Goal: Task Accomplishment & Management: Manage account settings

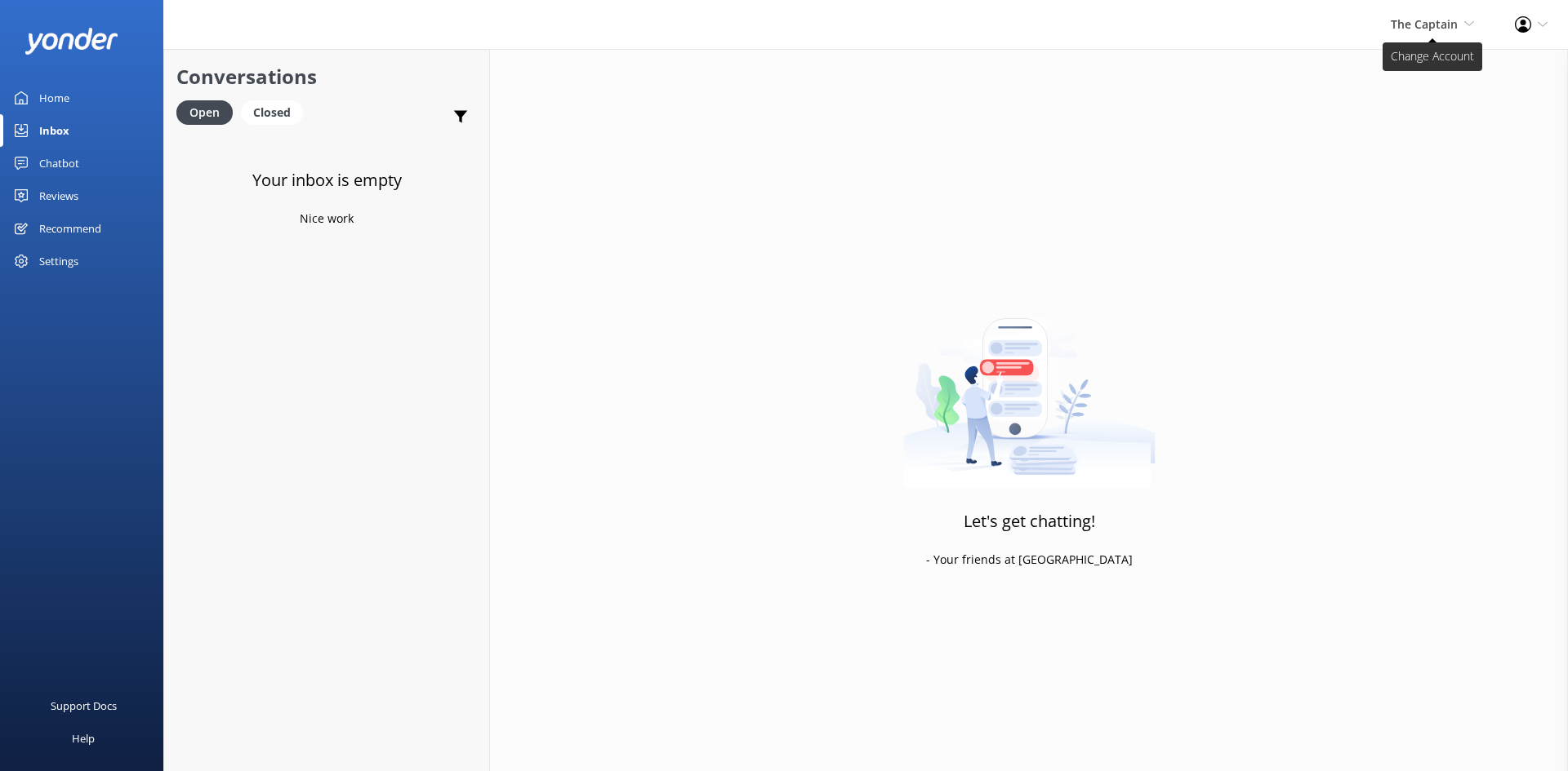
click at [1434, 24] on span "The Captain" at bounding box center [1425, 24] width 67 height 16
click at [1425, 56] on link "De [GEOGRAPHIC_DATA]" at bounding box center [1413, 70] width 163 height 39
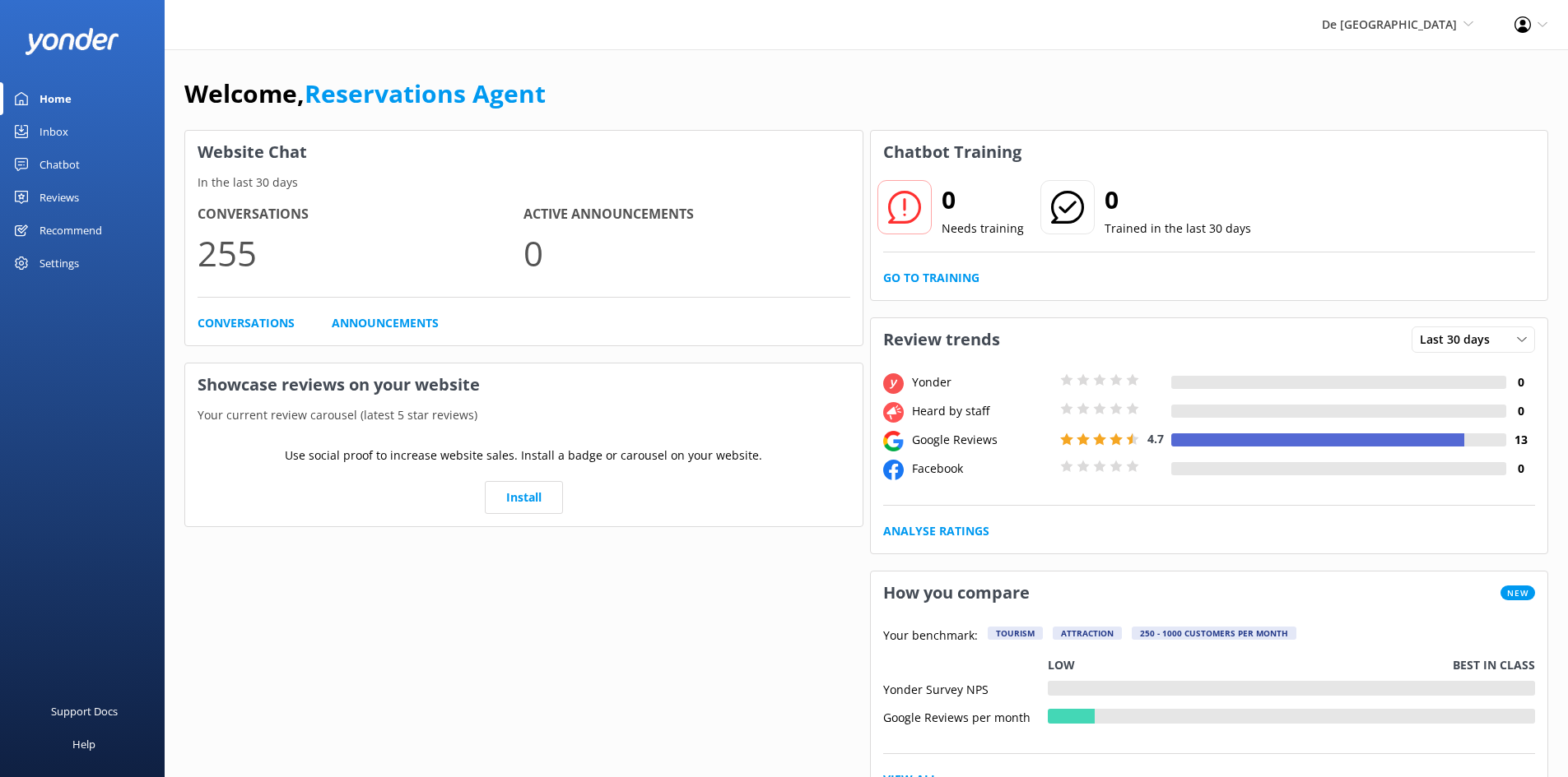
click at [54, 133] on div "Inbox" at bounding box center [53, 131] width 29 height 33
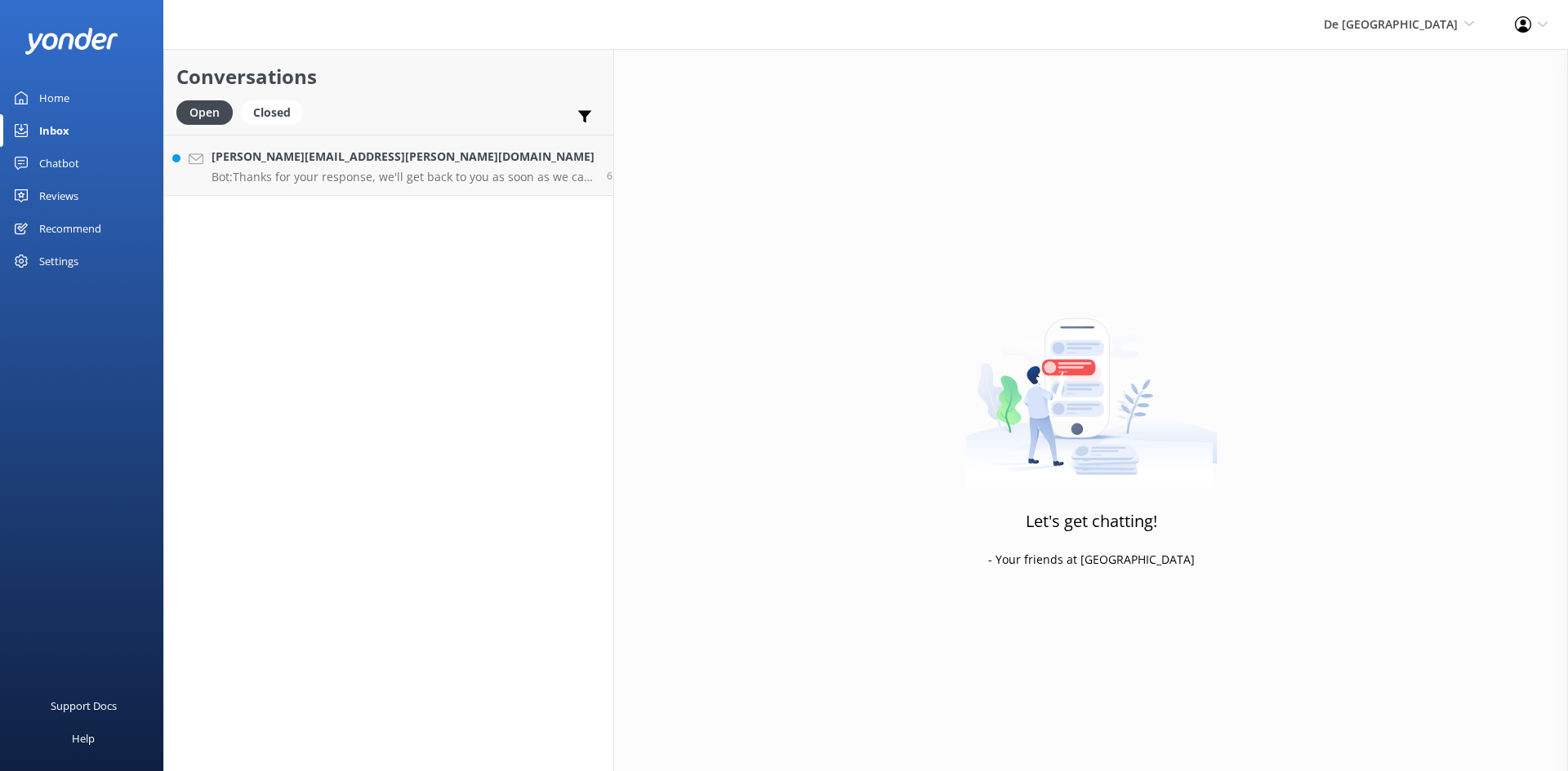
click at [1400, 14] on div "De [GEOGRAPHIC_DATA] [GEOGRAPHIC_DATA] [GEOGRAPHIC_DATA]'s Activities Expert Th…" at bounding box center [1399, 24] width 191 height 49
click at [1355, 102] on link "Aruba's Activities Expert" at bounding box center [1413, 109] width 163 height 39
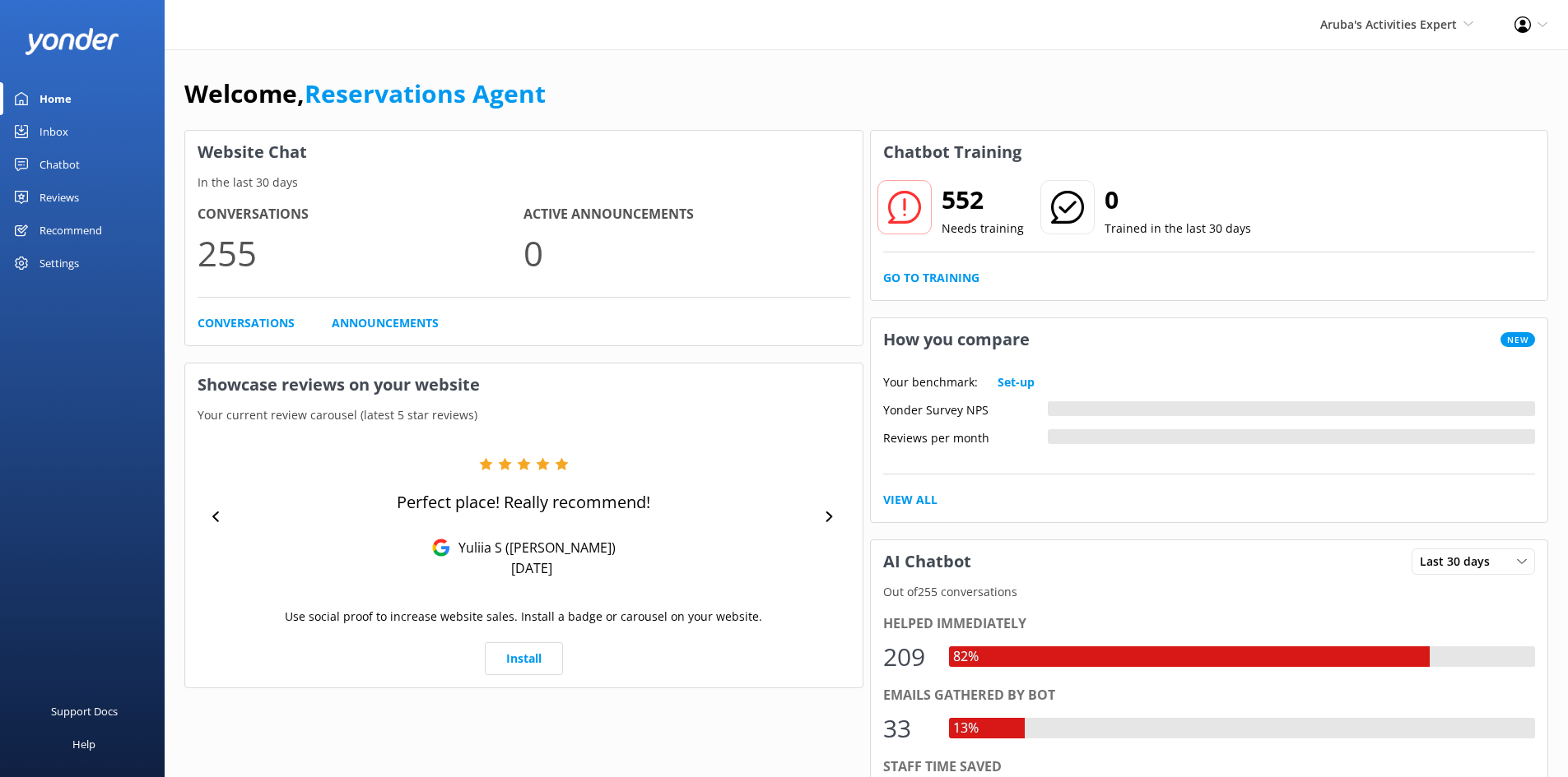
click at [45, 124] on div "Inbox" at bounding box center [53, 131] width 29 height 33
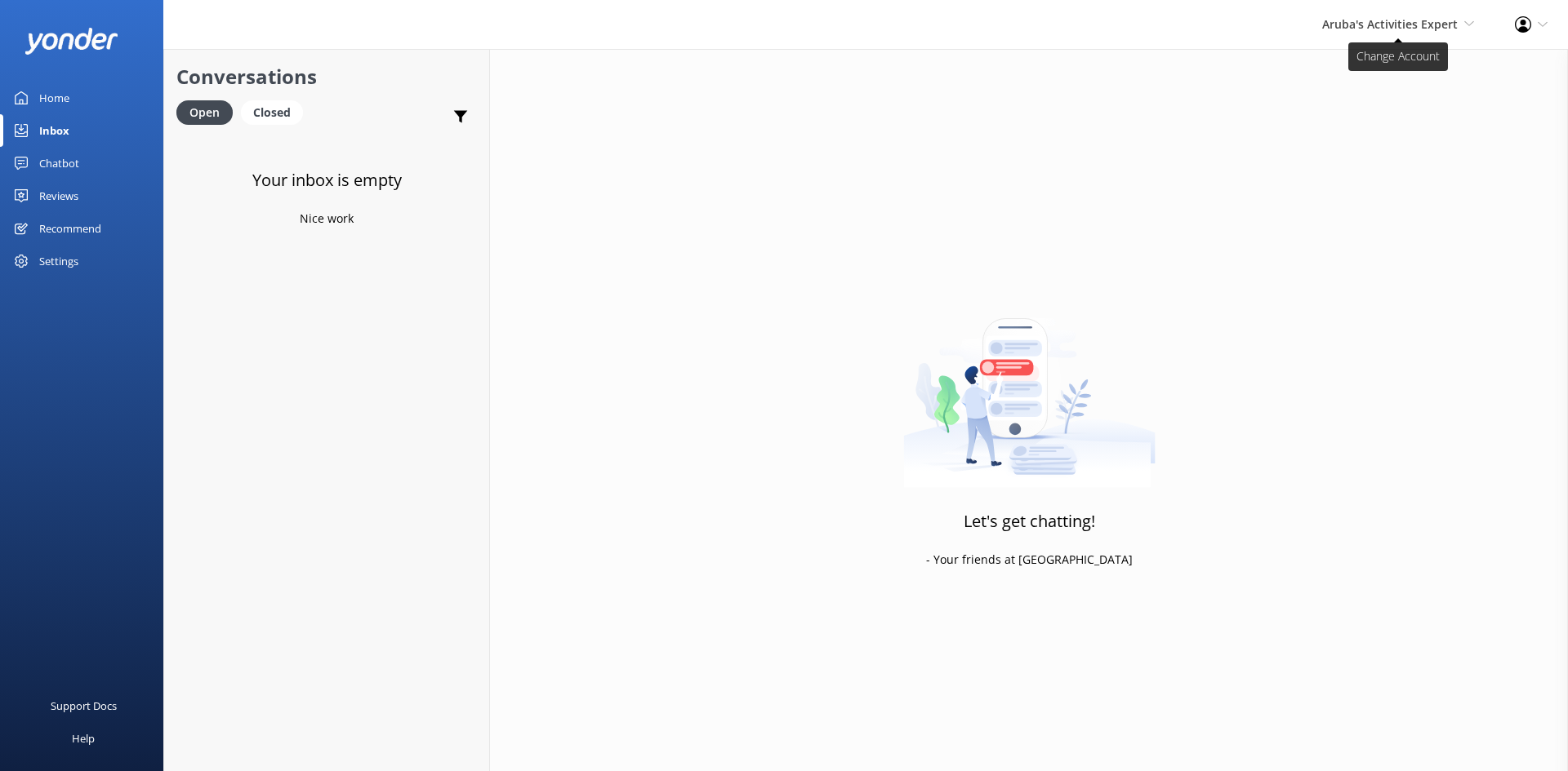
click at [1439, 17] on span "Aruba's Activities Expert" at bounding box center [1390, 24] width 136 height 16
click at [1356, 144] on link "The Captain" at bounding box center [1413, 148] width 163 height 39
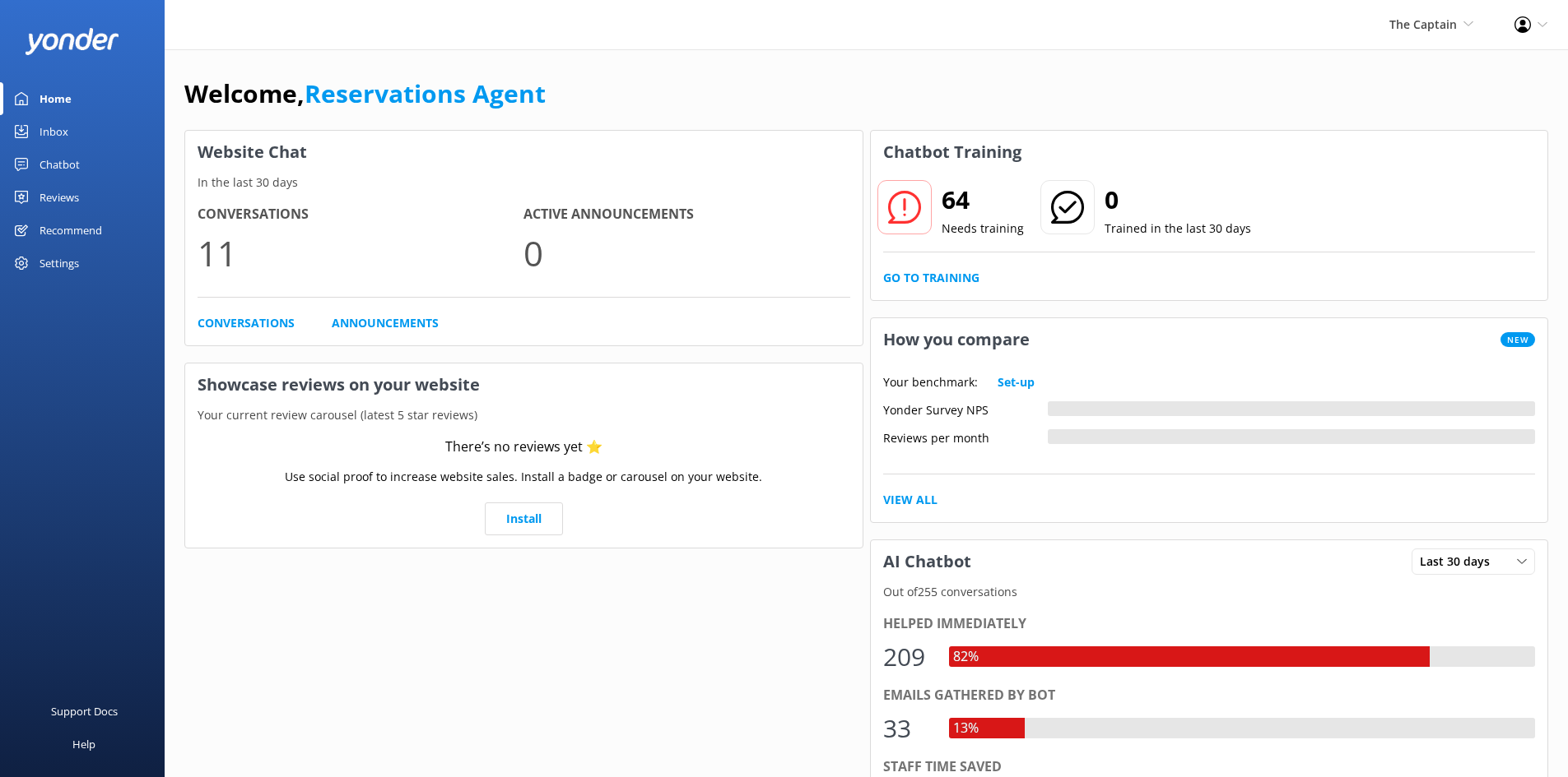
click at [35, 130] on link "Inbox" at bounding box center [82, 131] width 165 height 33
